Goal: Complete application form

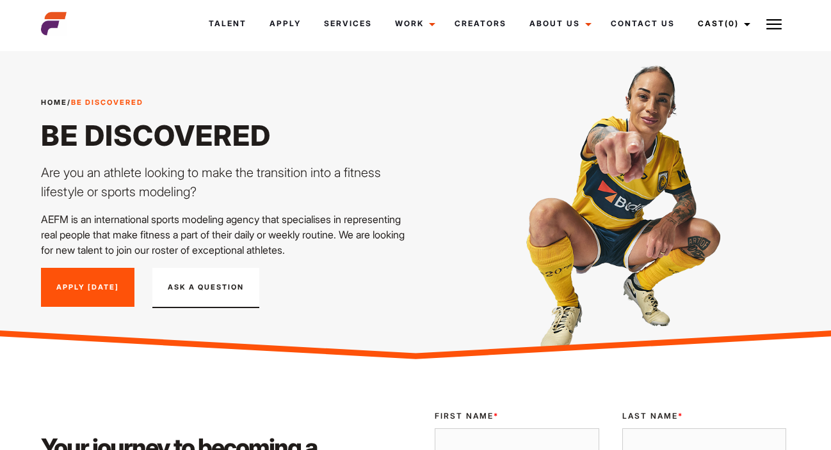
scroll to position [274, 0]
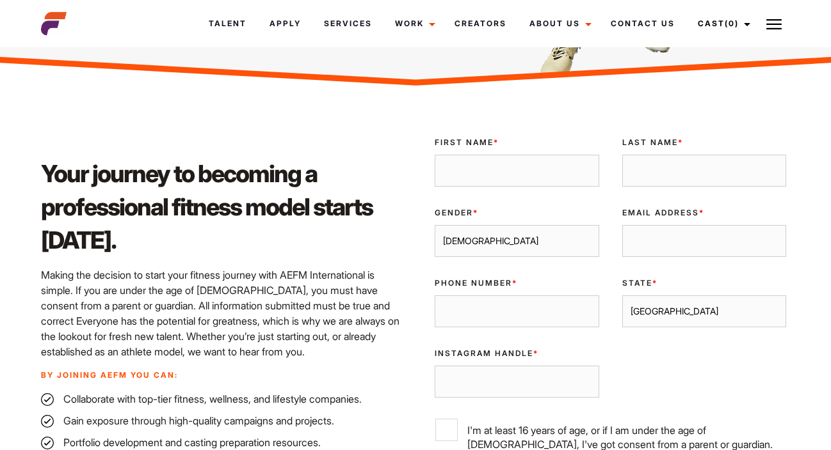
click at [476, 180] on input "First Name *" at bounding box center [516, 171] width 164 height 32
type input "[PERSON_NAME]"
select select "[DEMOGRAPHIC_DATA]"
type input "[EMAIL_ADDRESS][DOMAIN_NAME]"
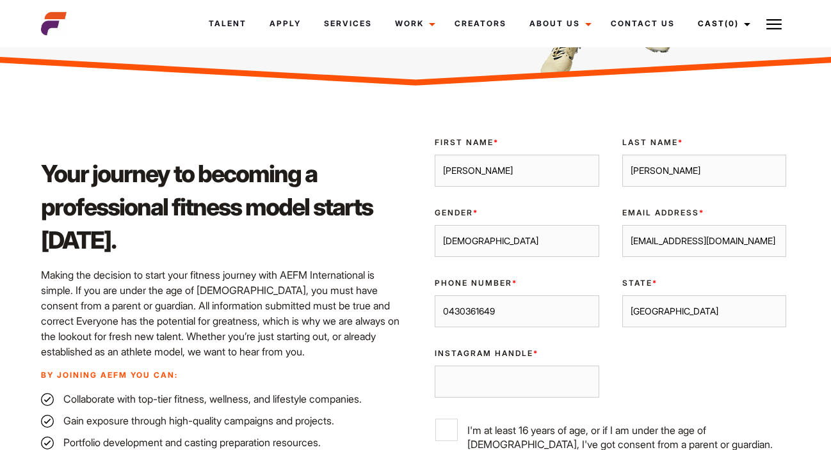
type input "0430361649"
select select "[GEOGRAPHIC_DATA]"
type input "ashlelise"
click at [649, 392] on div "Validate Email UUID First Name * [PERSON_NAME] Last Name * [PERSON_NAME] Gender…" at bounding box center [610, 329] width 374 height 404
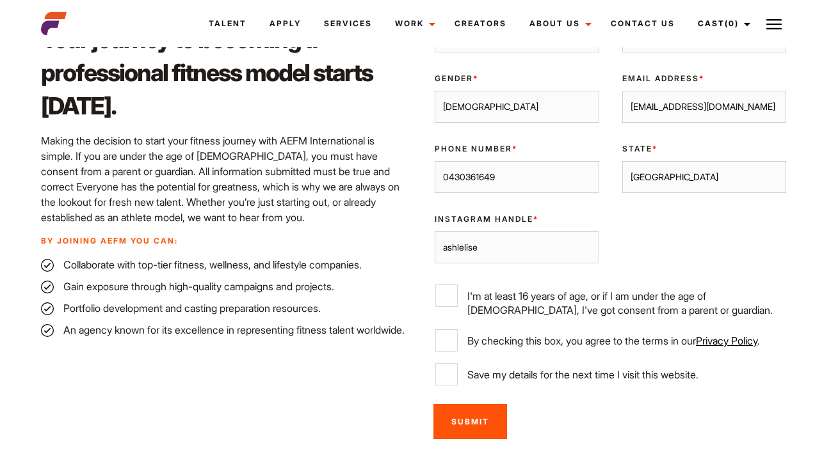
scroll to position [424, 0]
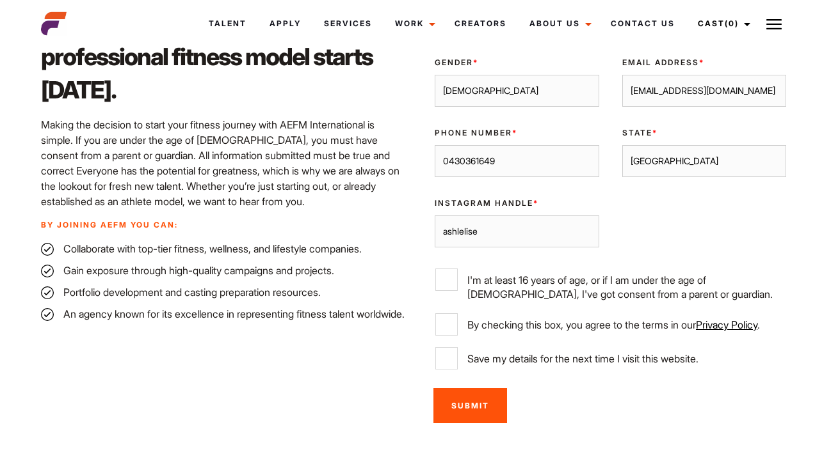
click at [450, 282] on input "I'm at least 16 years of age, or if I am under the age of [DEMOGRAPHIC_DATA], I…" at bounding box center [446, 280] width 22 height 22
checkbox input "true"
click at [450, 324] on input "By checking this box, you agree to the terms in our Privacy Policy ." at bounding box center [446, 325] width 22 height 22
checkbox input "true"
click at [453, 357] on input "Save my details for the next time I visit this website." at bounding box center [446, 358] width 22 height 22
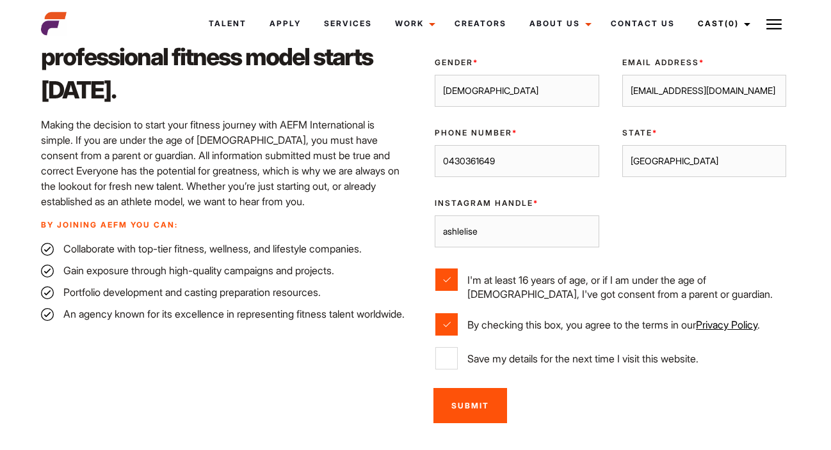
checkbox input "true"
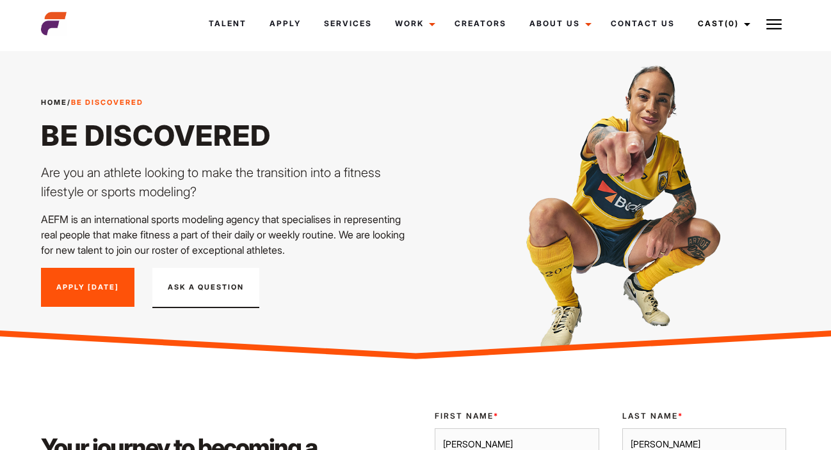
scroll to position [0, 0]
click at [251, 31] on link "Talent" at bounding box center [227, 23] width 61 height 35
